Goal: Task Accomplishment & Management: Use online tool/utility

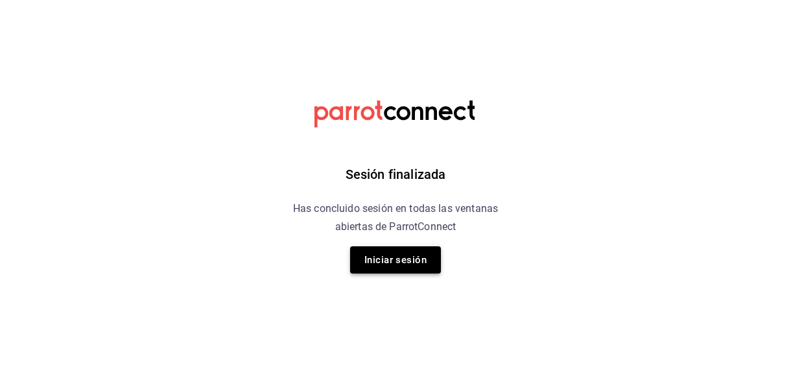
click at [399, 252] on button "Iniciar sesión" at bounding box center [395, 259] width 91 height 27
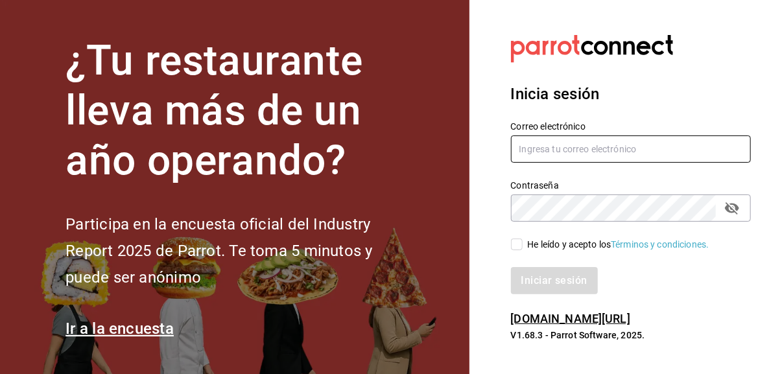
type input "eriick1017@gmail.com"
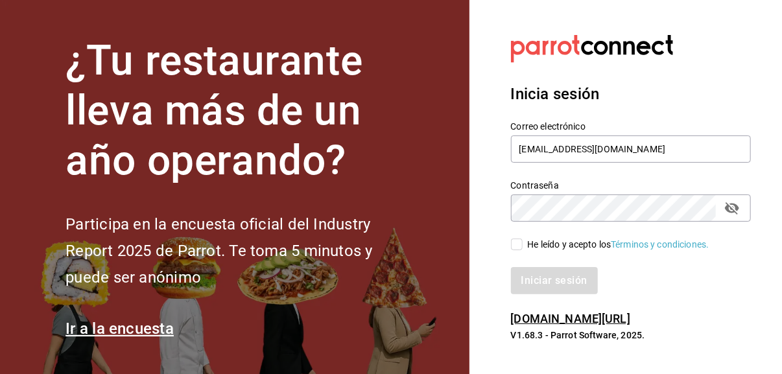
click at [517, 245] on input "He leído y acepto los Términos y condiciones." at bounding box center [517, 245] width 12 height 12
checkbox input "true"
click at [548, 290] on button "Iniciar sesión" at bounding box center [555, 280] width 88 height 27
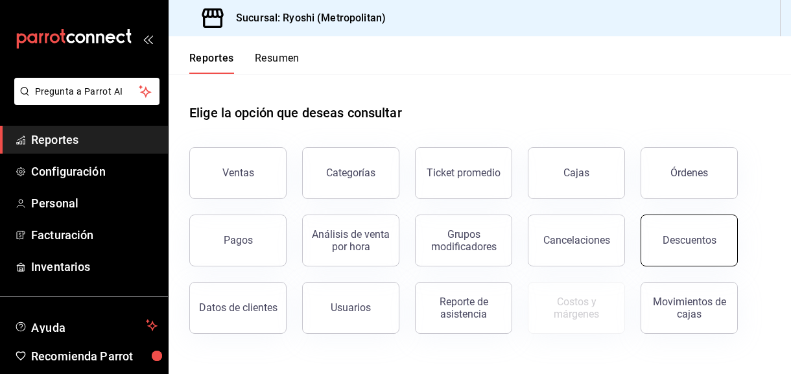
click at [687, 239] on div "Descuentos" at bounding box center [689, 240] width 54 height 12
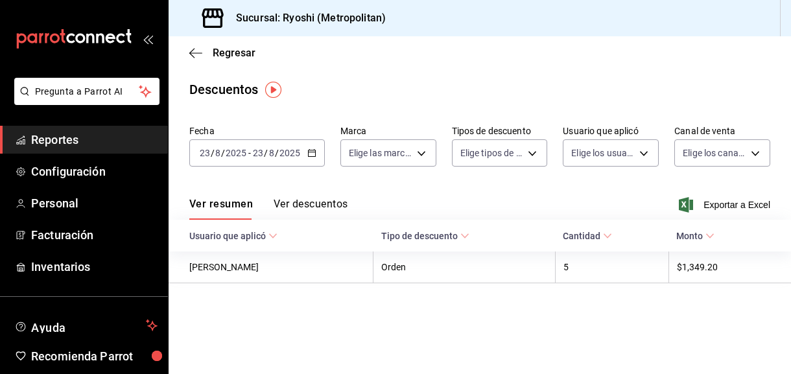
click at [312, 152] on \(Stroke\) "button" at bounding box center [311, 152] width 7 height 1
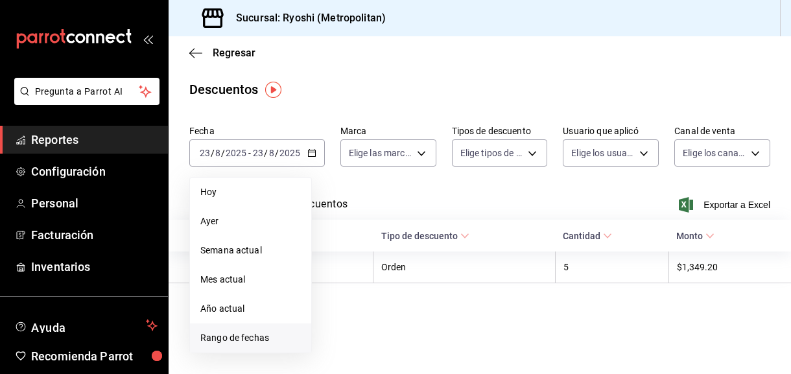
click at [227, 340] on span "Rango de fechas" at bounding box center [250, 338] width 100 height 14
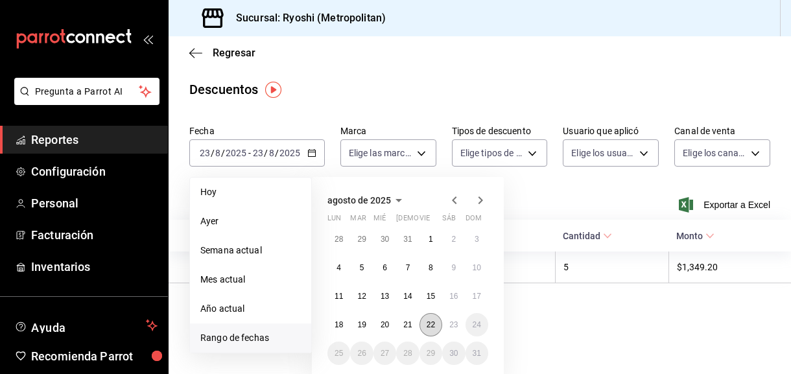
click at [431, 320] on abbr "22" at bounding box center [430, 324] width 8 height 9
click at [454, 324] on abbr "23" at bounding box center [453, 324] width 8 height 9
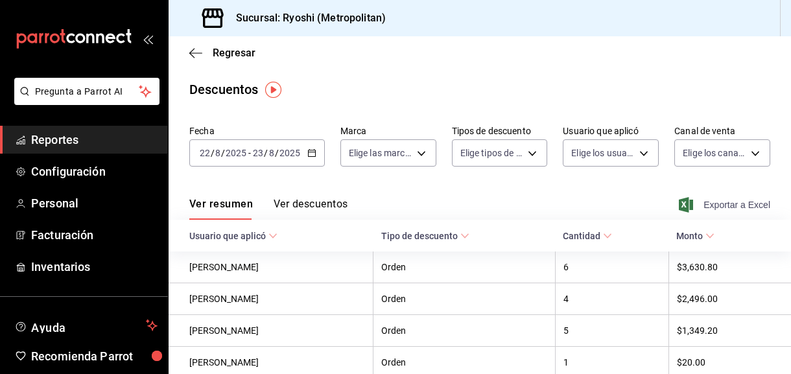
click at [732, 199] on span "Exportar a Excel" at bounding box center [725, 205] width 89 height 16
click at [195, 52] on icon "button" at bounding box center [195, 52] width 13 height 1
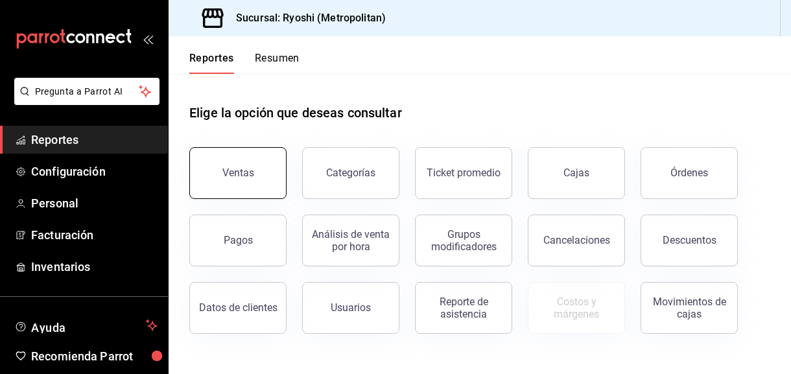
click at [244, 180] on button "Ventas" at bounding box center [237, 173] width 97 height 52
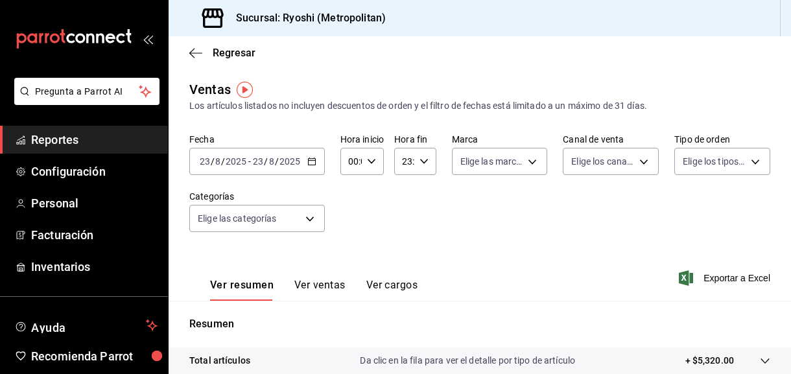
click at [312, 160] on \(Stroke\) "button" at bounding box center [311, 160] width 7 height 1
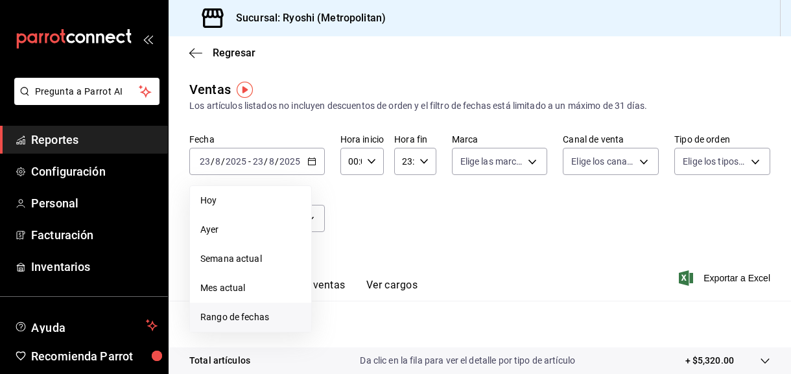
click at [246, 317] on span "Rango de fechas" at bounding box center [250, 317] width 100 height 14
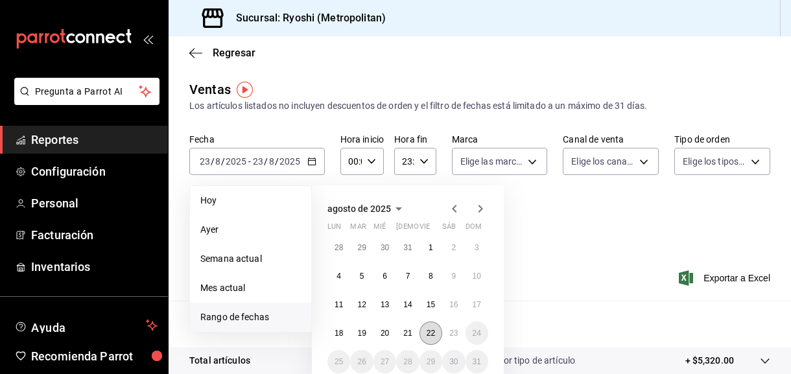
click at [430, 331] on abbr "22" at bounding box center [430, 333] width 8 height 9
click at [453, 329] on abbr "23" at bounding box center [453, 333] width 8 height 9
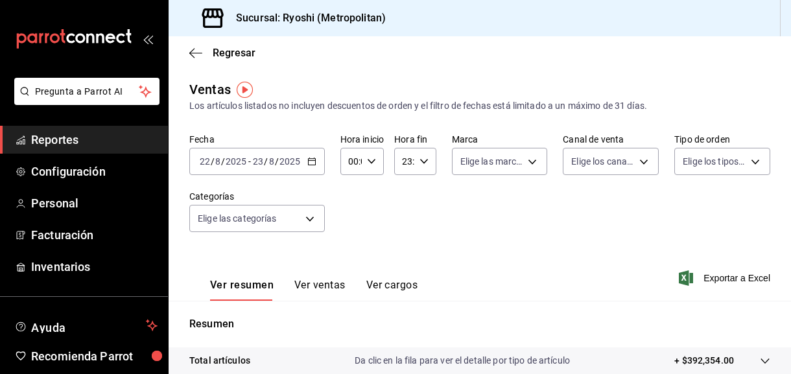
click at [368, 152] on div "00:00 Hora inicio" at bounding box center [361, 161] width 43 height 27
click at [351, 233] on span "05" at bounding box center [349, 232] width 1 height 10
type input "05:00"
click at [420, 163] on div at bounding box center [395, 187] width 791 height 374
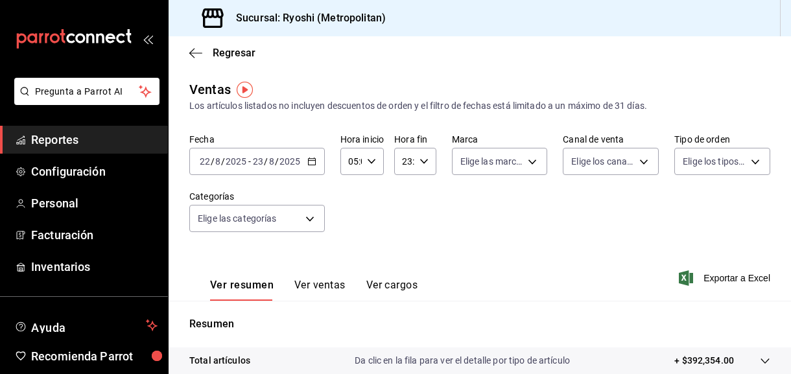
click at [420, 163] on icon "button" at bounding box center [423, 161] width 9 height 9
click at [404, 240] on span "05" at bounding box center [404, 244] width 0 height 10
drag, startPoint x: 404, startPoint y: 240, endPoint x: 423, endPoint y: 220, distance: 26.6
click at [423, 220] on div "00 01 02 03 04 05 06 07 08 09 10 11 12 13 14 15 16 17 18 19 20 21 22 23 00 01 0…" at bounding box center [413, 231] width 40 height 104
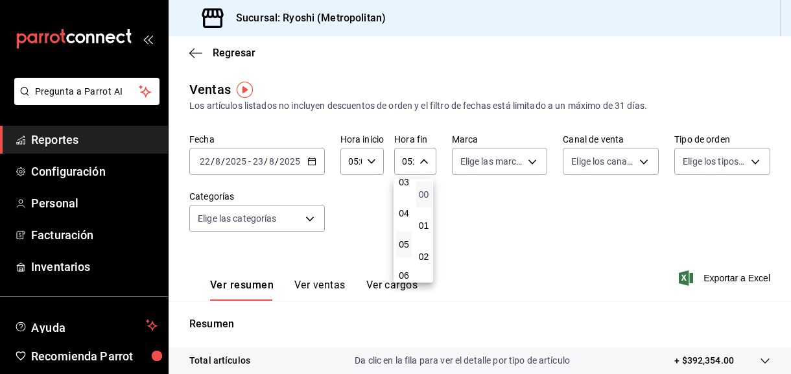
click at [424, 192] on span "00" at bounding box center [424, 194] width 0 height 10
type input "05:00"
click at [713, 278] on div at bounding box center [395, 187] width 791 height 374
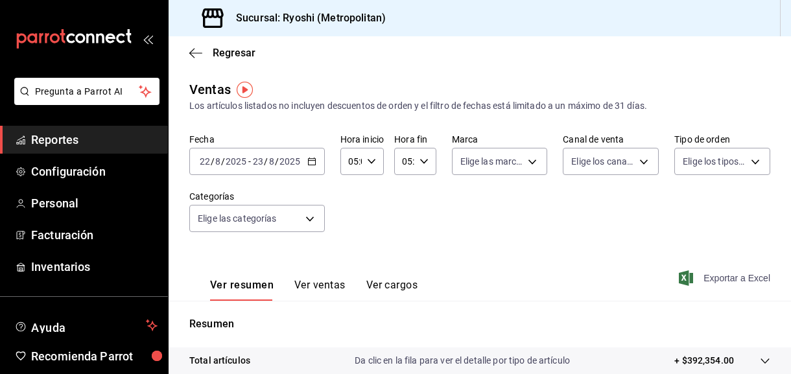
click at [704, 277] on span "Exportar a Excel" at bounding box center [725, 278] width 89 height 16
